Goal: Find specific page/section: Find specific page/section

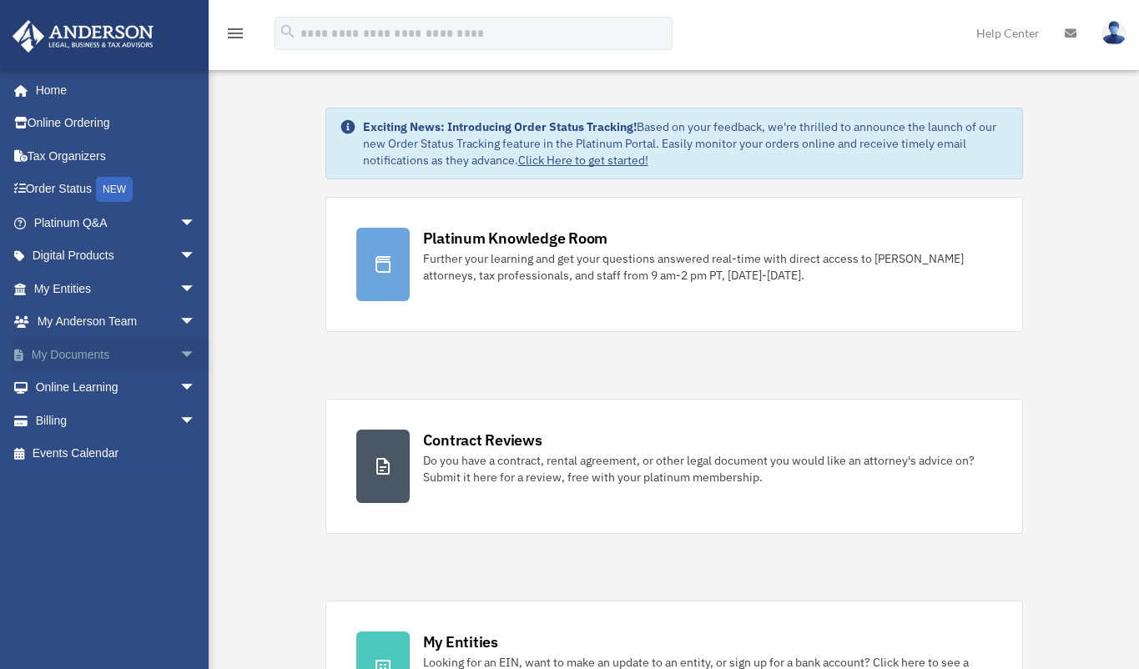
click at [114, 367] on link "My Documents arrow_drop_down" at bounding box center [116, 354] width 209 height 33
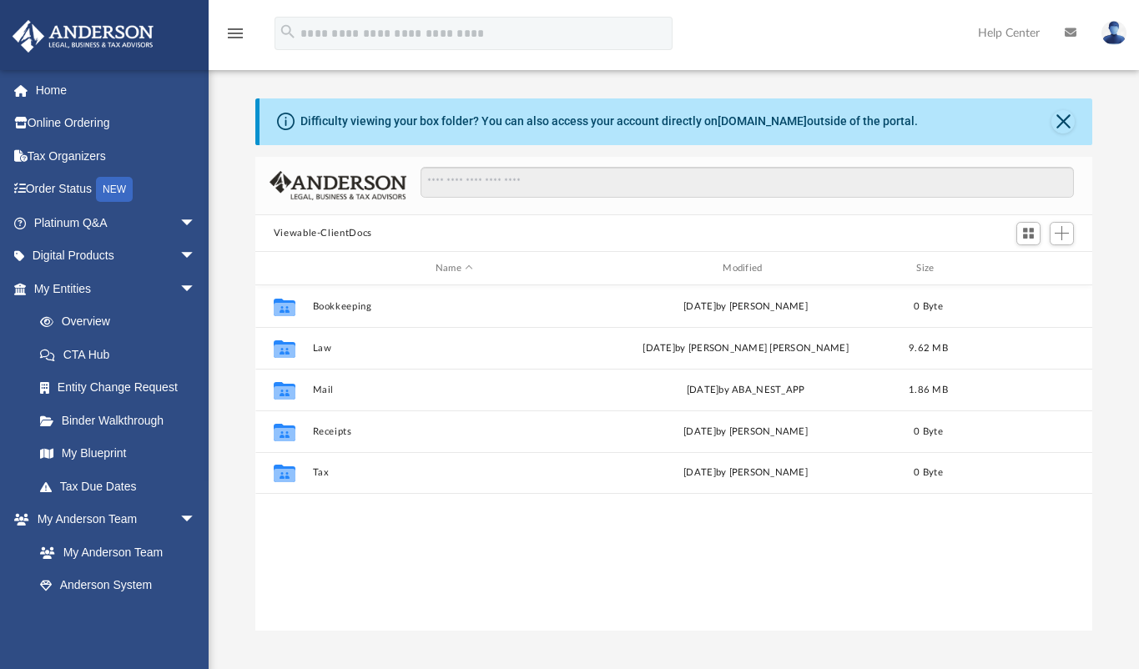
scroll to position [366, 824]
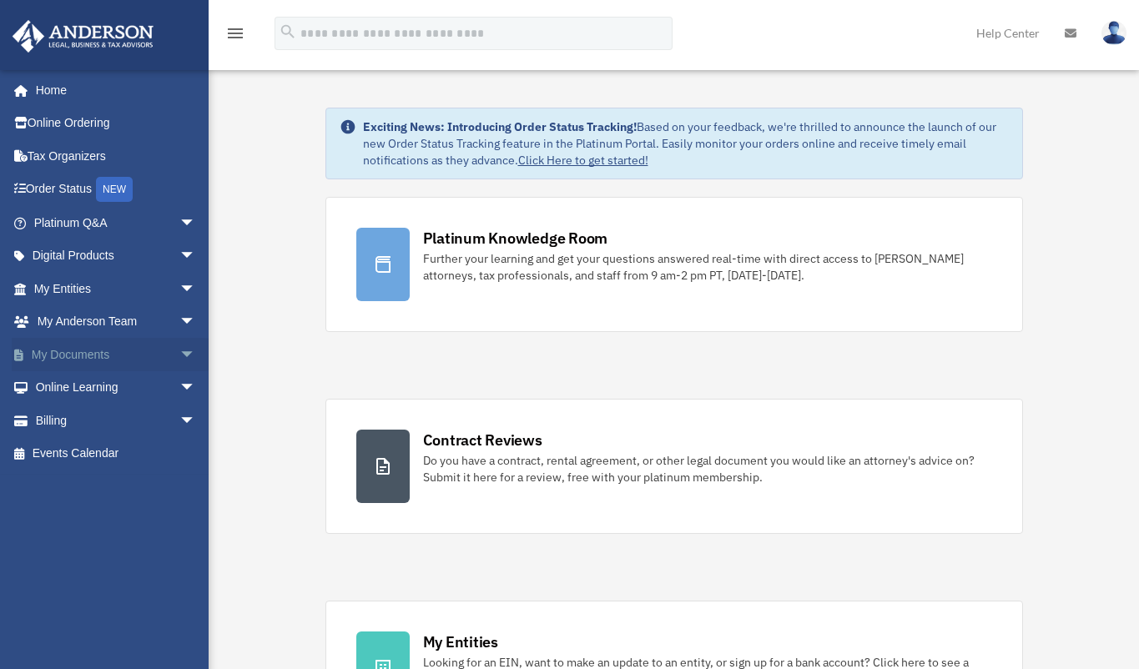
click at [133, 354] on link "My Documents arrow_drop_down" at bounding box center [116, 354] width 209 height 33
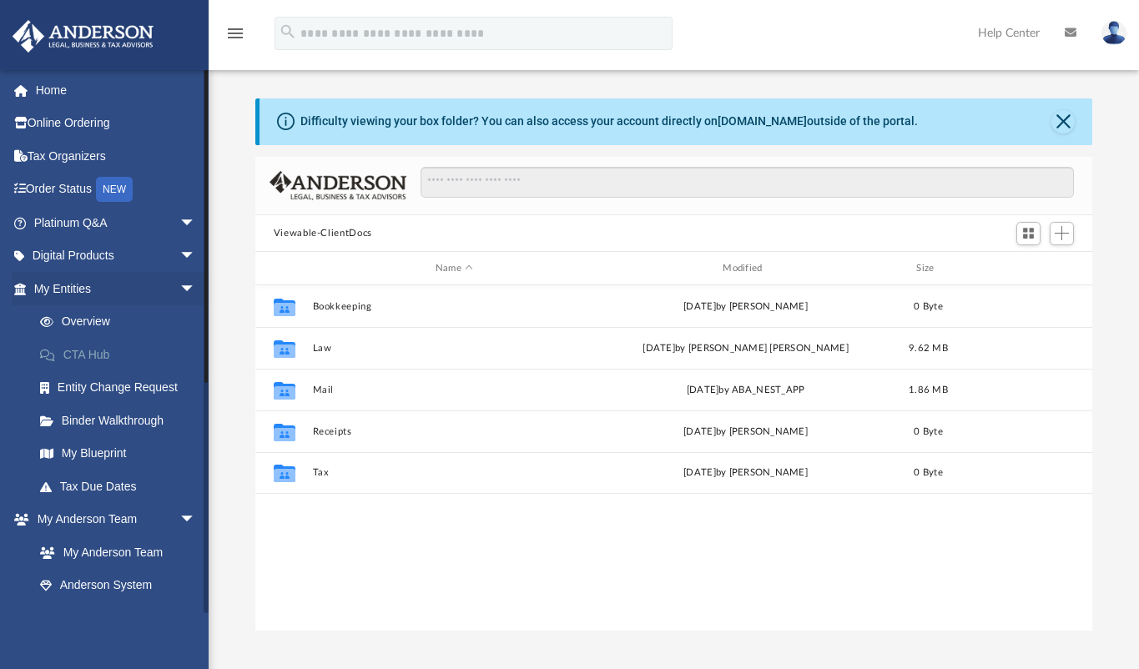
scroll to position [366, 824]
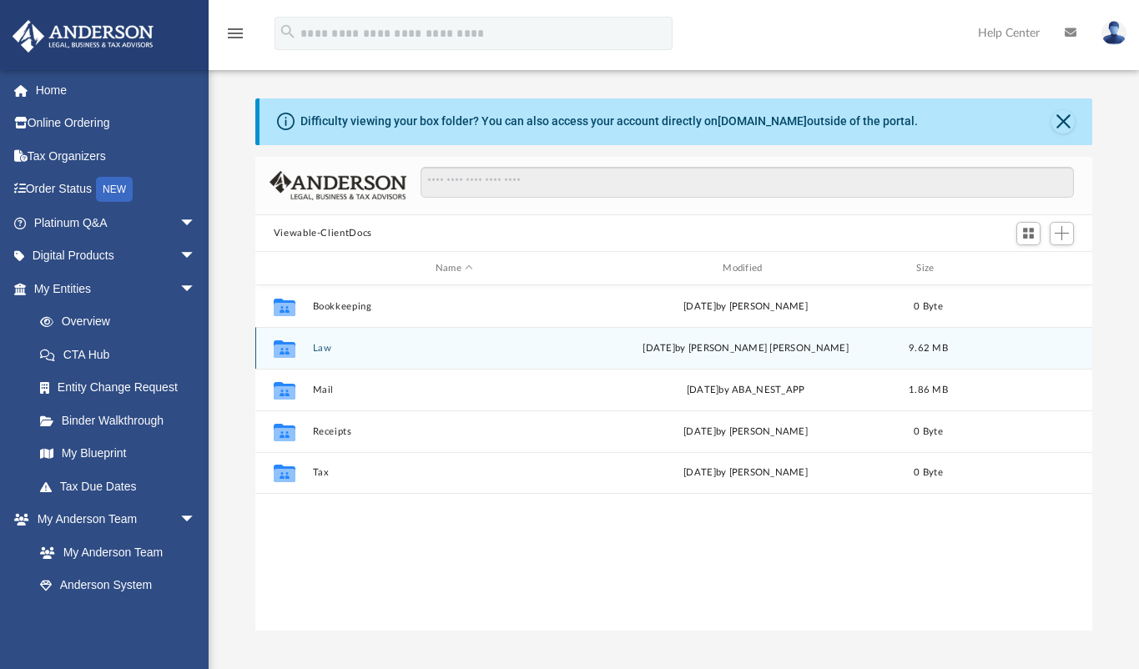
click at [324, 350] on button "Law" at bounding box center [454, 348] width 284 height 11
